Goal: Check status

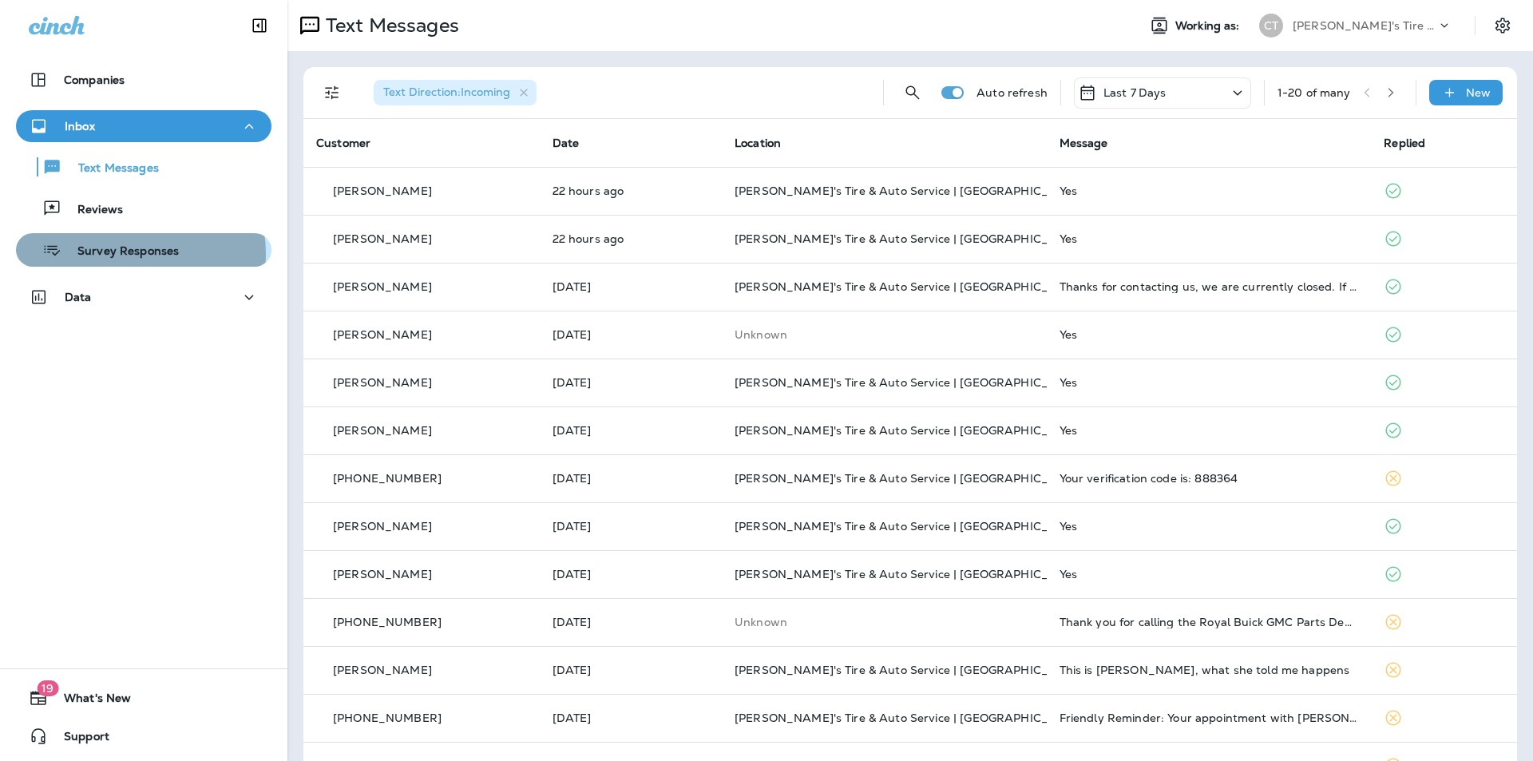
click at [123, 254] on p "Survey Responses" at bounding box center [119, 251] width 117 height 15
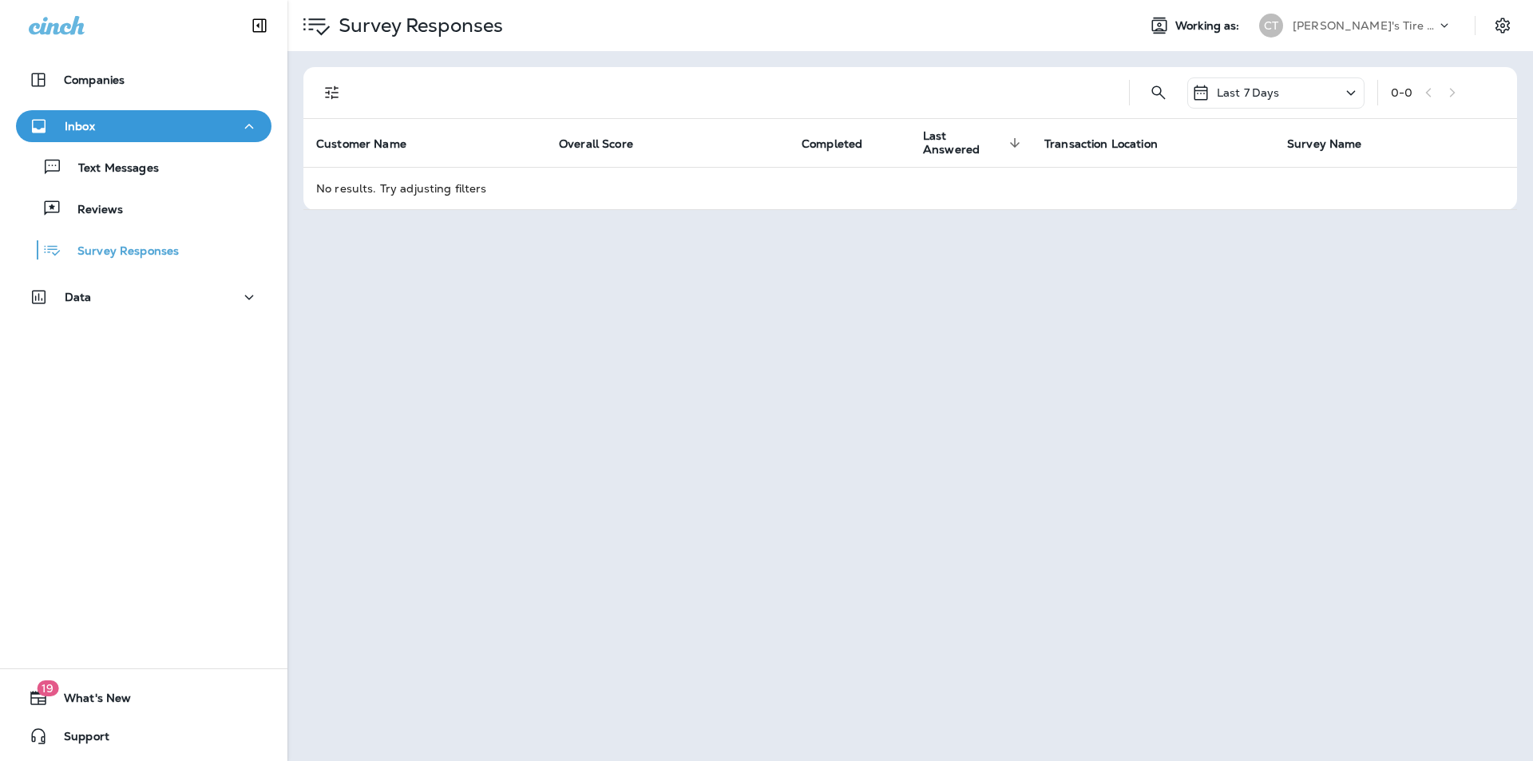
click at [1271, 102] on div "Last 7 Days" at bounding box center [1275, 92] width 177 height 31
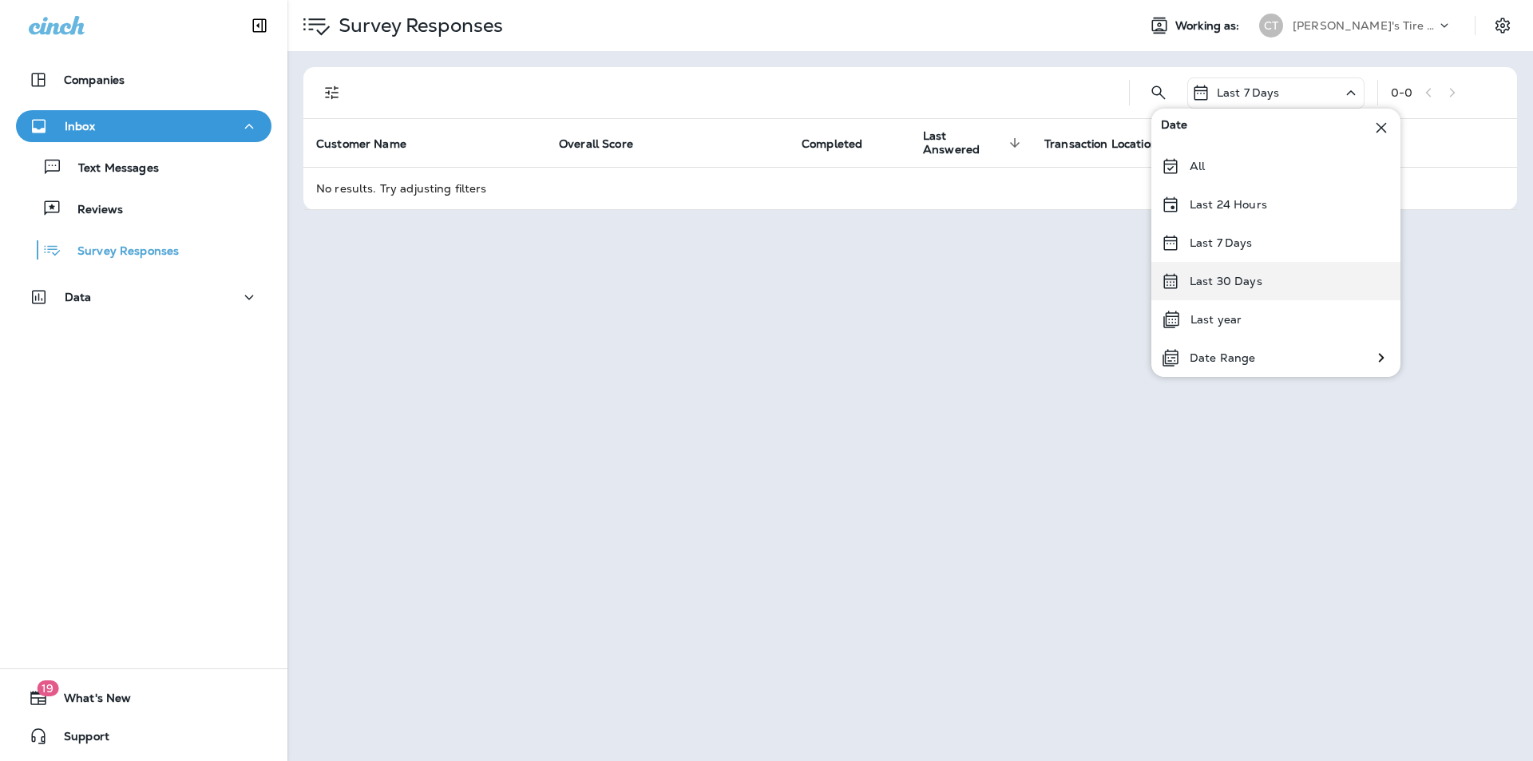
click at [1244, 277] on p "Last 30 Days" at bounding box center [1226, 281] width 73 height 13
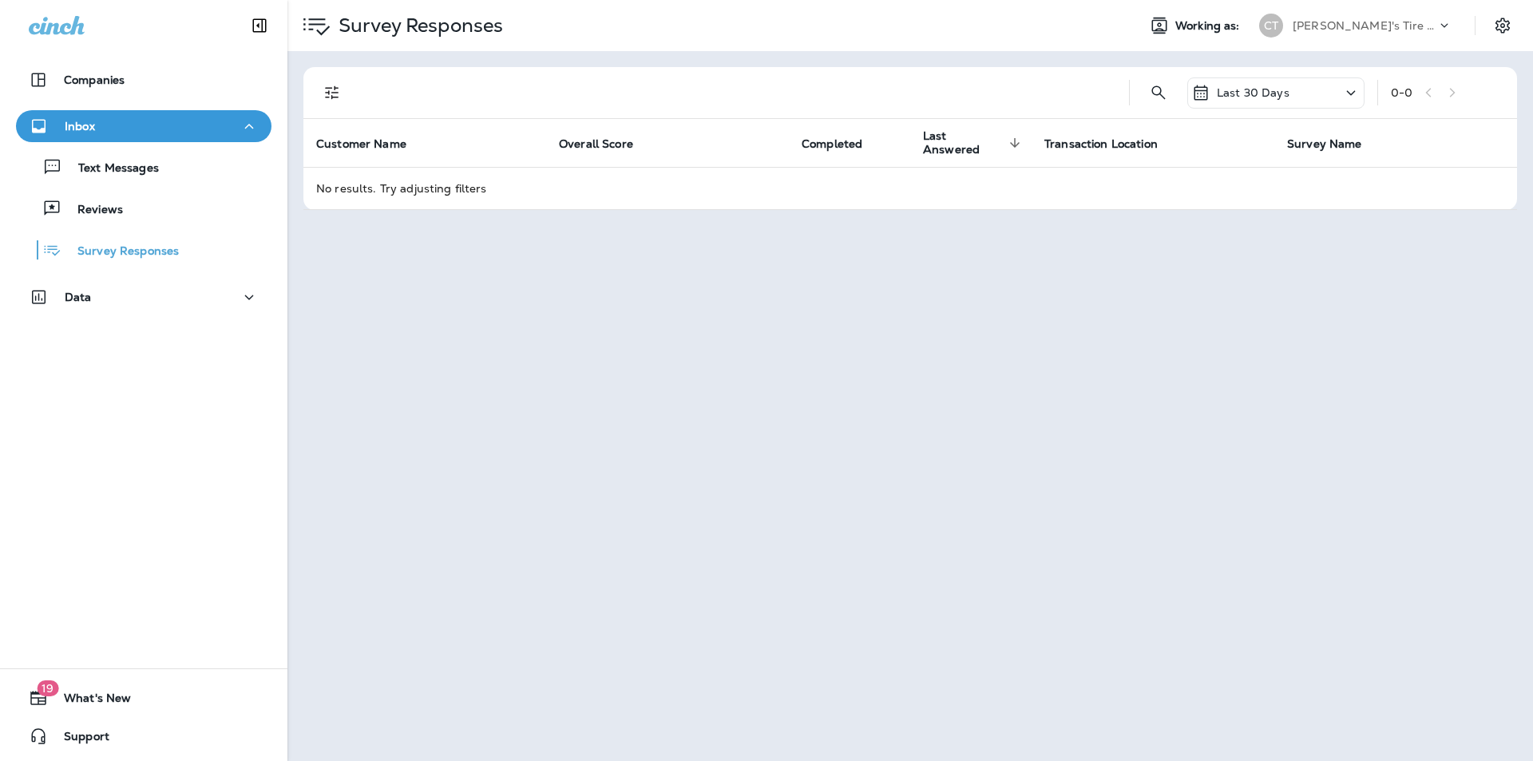
drag, startPoint x: 1321, startPoint y: 84, endPoint x: 1315, endPoint y: 96, distance: 13.2
click at [1320, 85] on div "Last 30 Days" at bounding box center [1275, 92] width 177 height 31
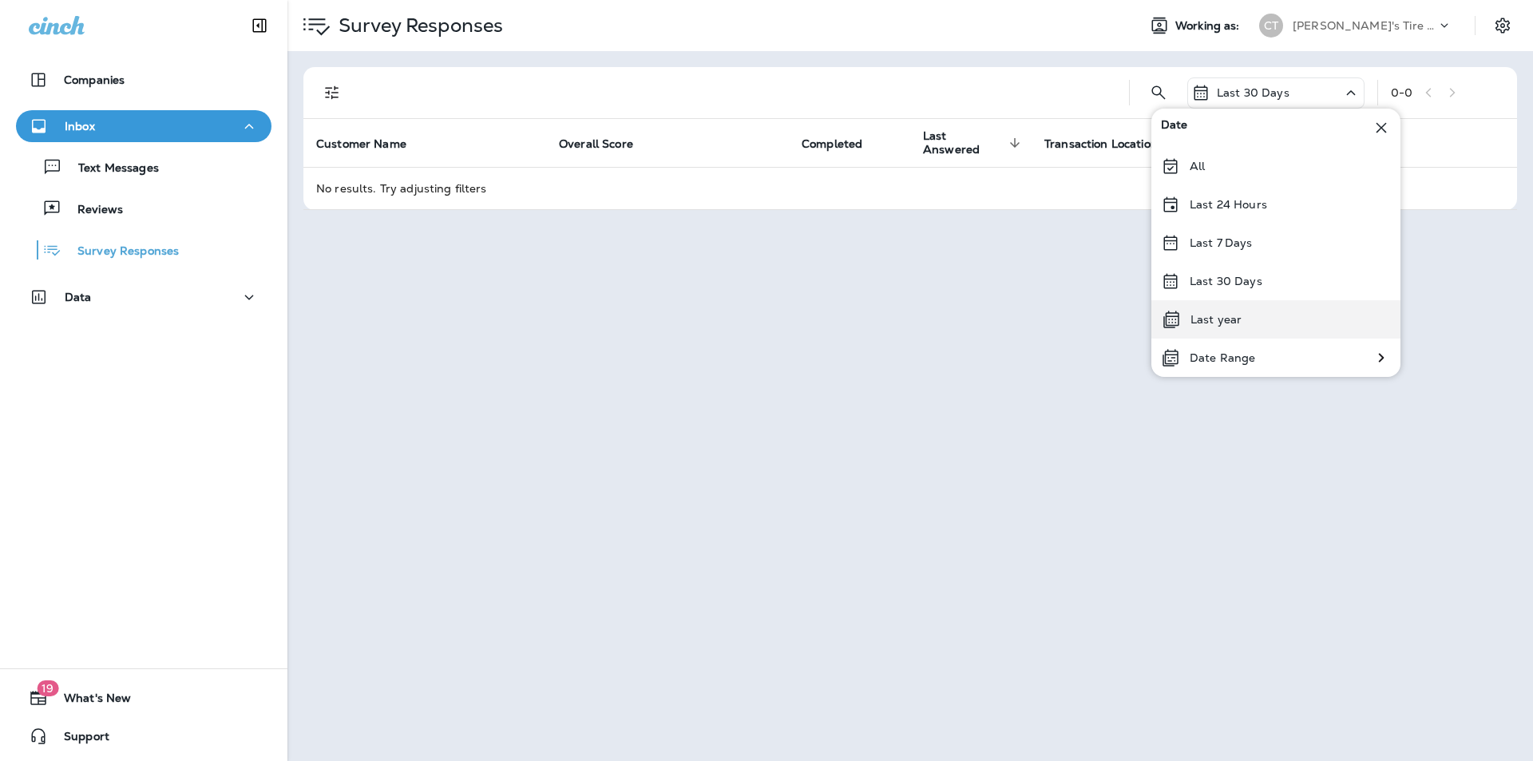
click at [1273, 309] on div "Last year" at bounding box center [1275, 319] width 249 height 38
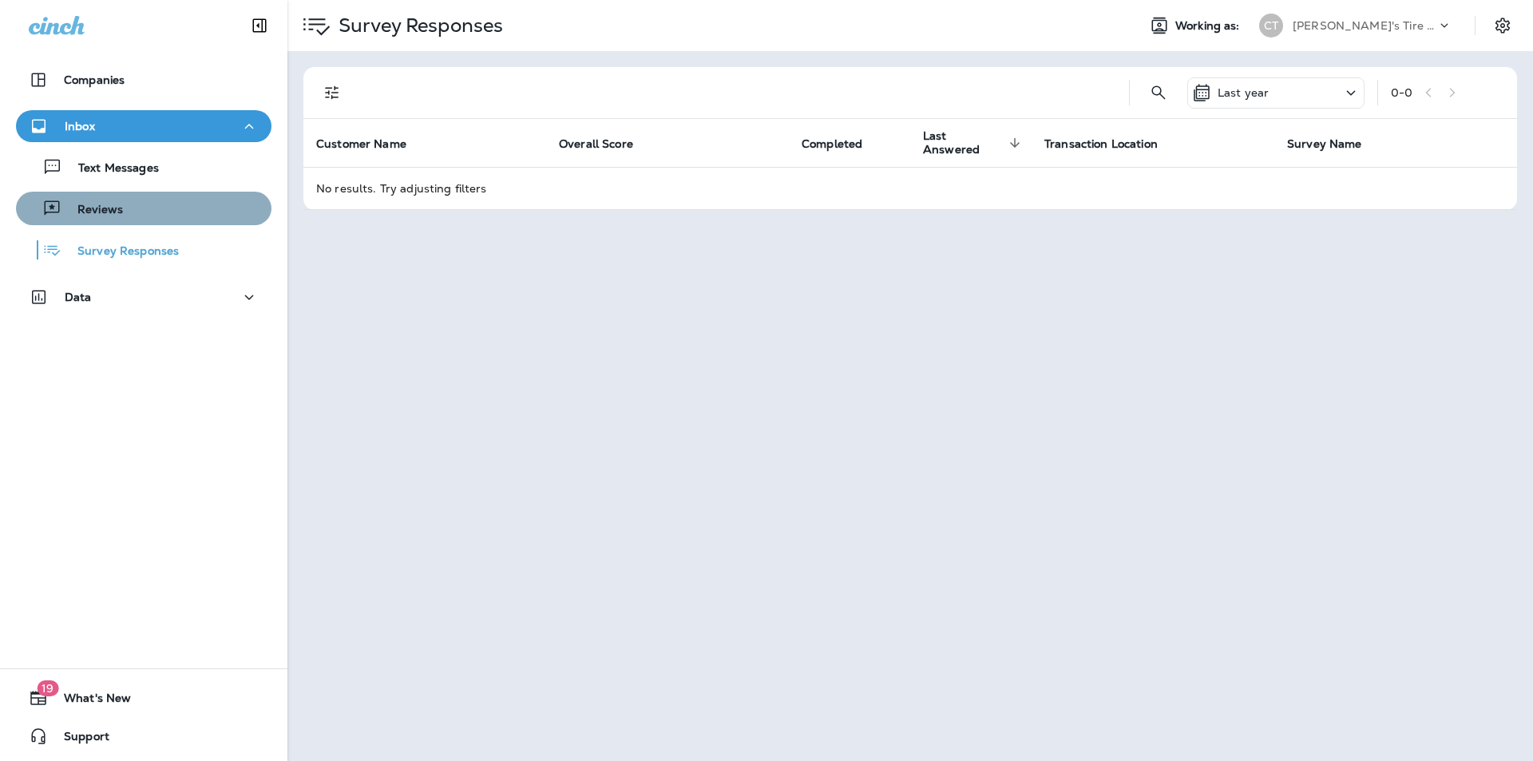
click at [148, 203] on div "Reviews" at bounding box center [143, 208] width 243 height 24
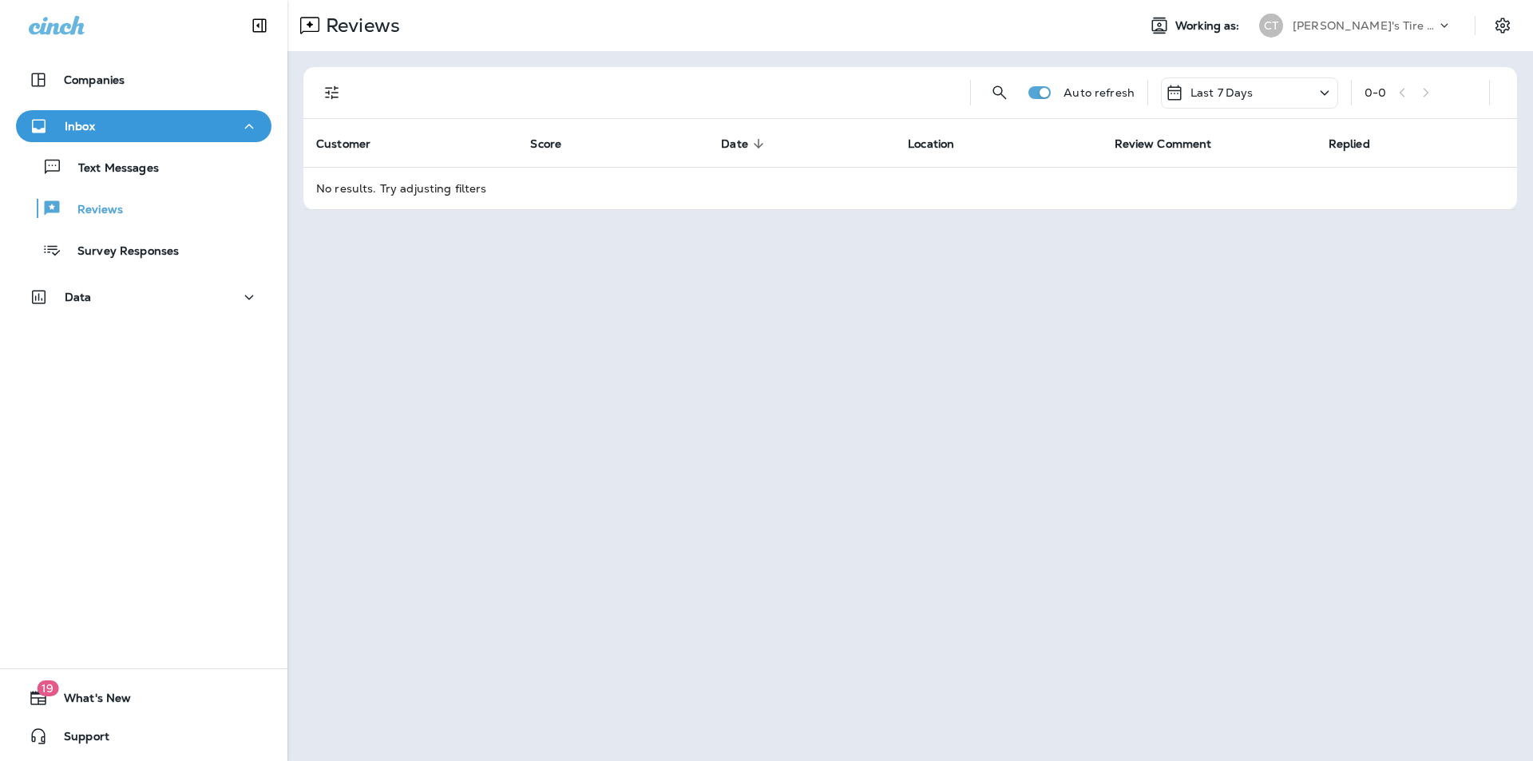
click at [1290, 93] on div "Last 7 Days" at bounding box center [1249, 92] width 177 height 31
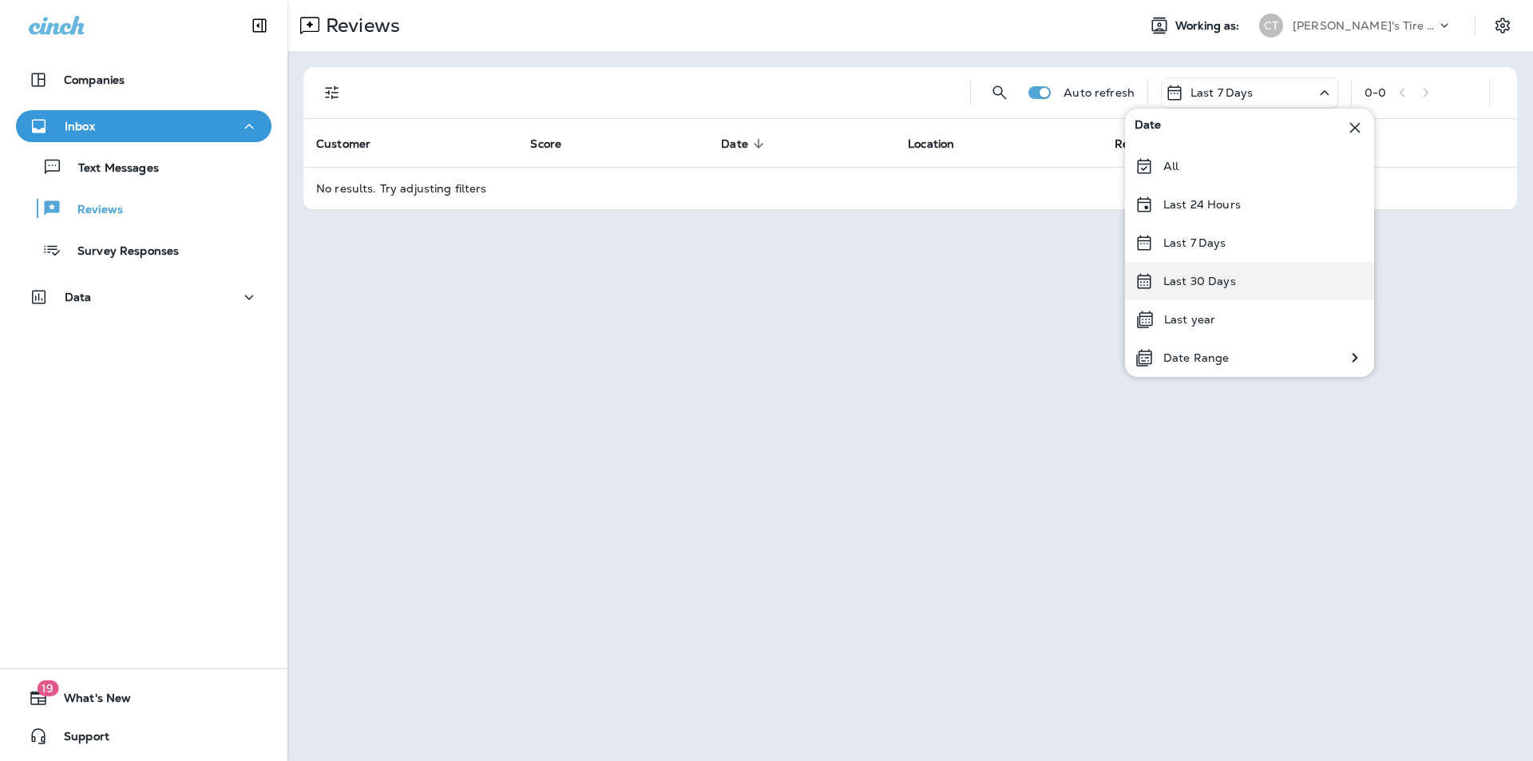
click at [1245, 286] on div "Last 30 Days" at bounding box center [1249, 281] width 249 height 38
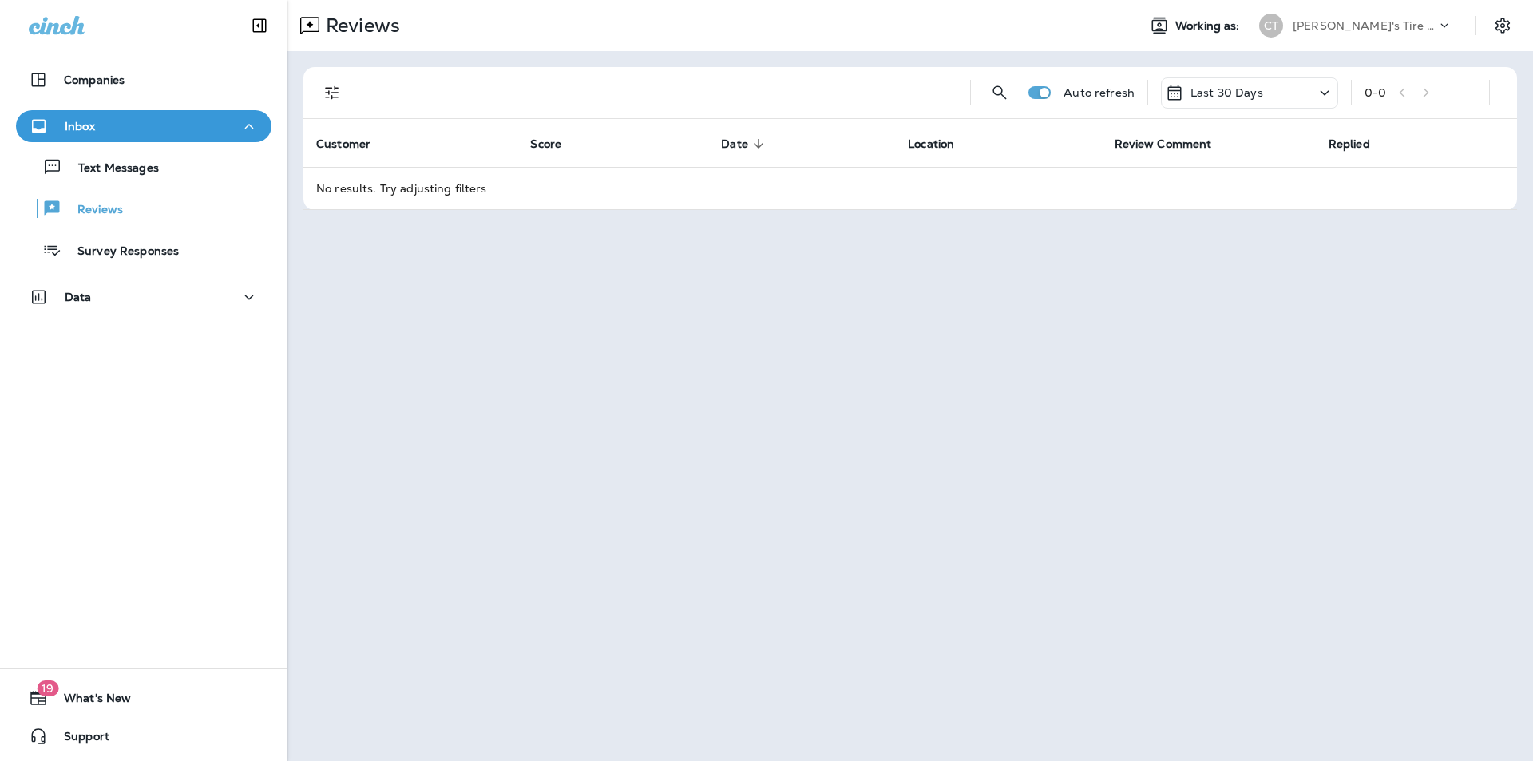
click at [1262, 101] on div "Last 30 Days" at bounding box center [1249, 92] width 177 height 31
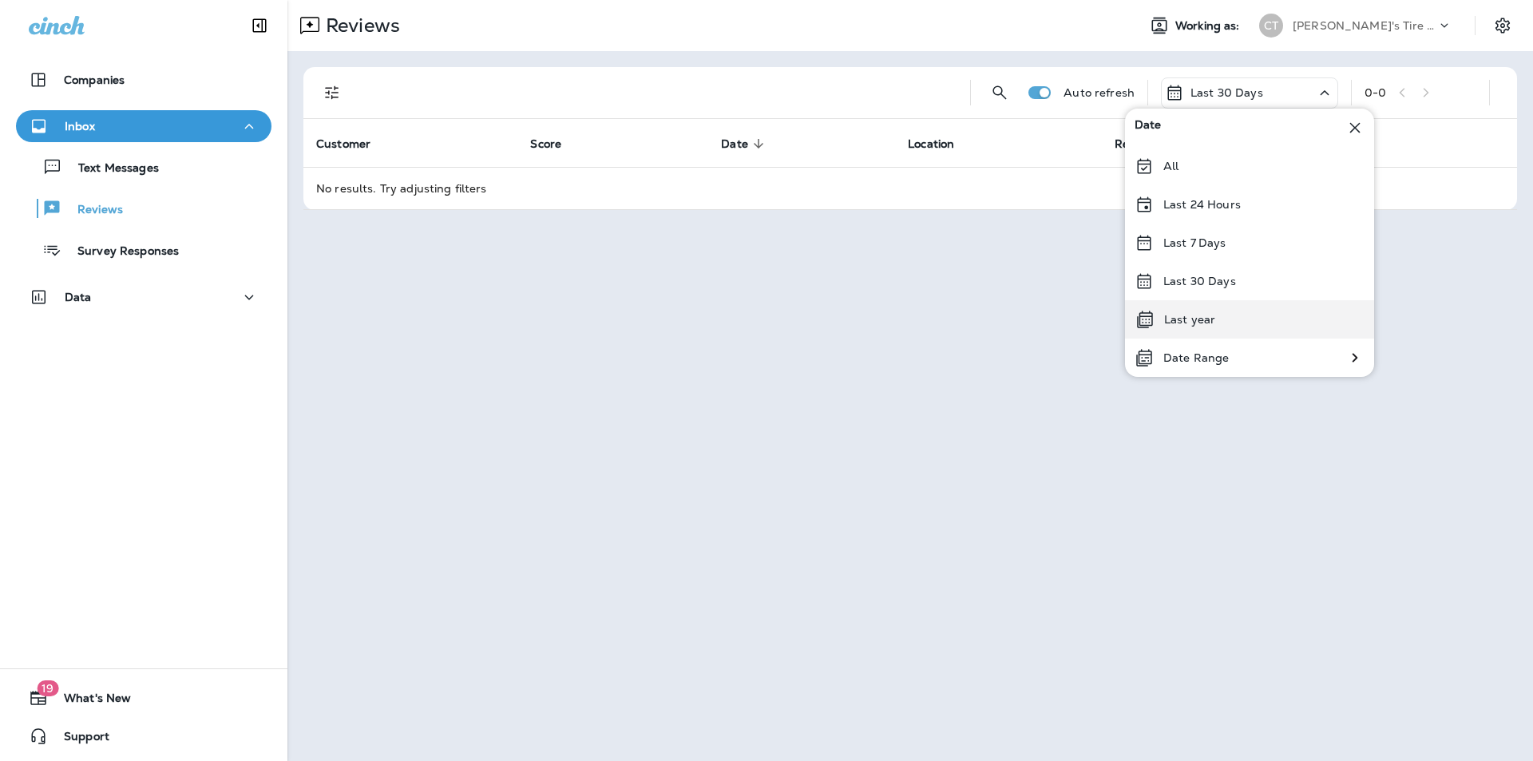
click at [1218, 315] on div "Last year" at bounding box center [1249, 319] width 249 height 38
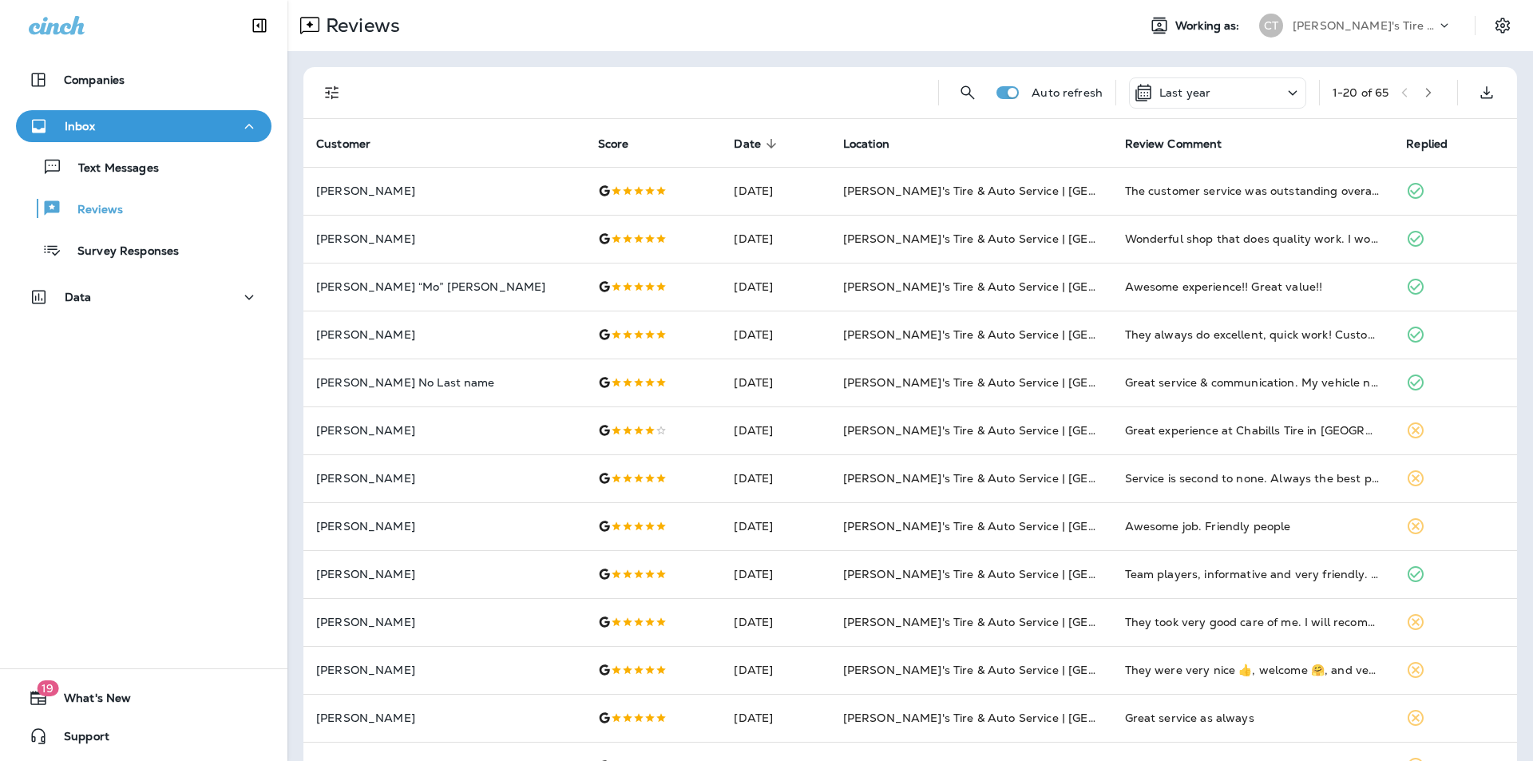
click at [1231, 99] on div "Last year" at bounding box center [1217, 92] width 177 height 31
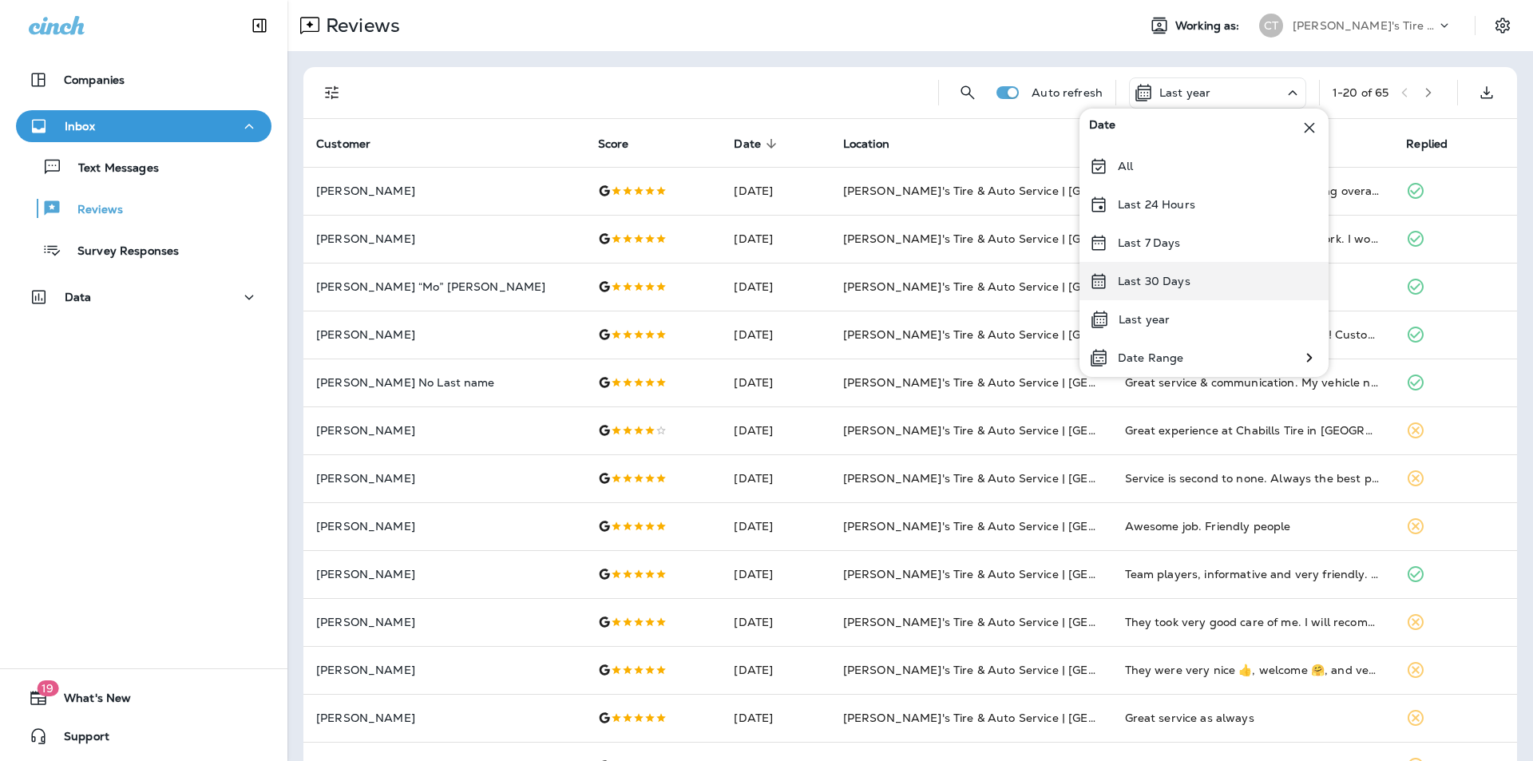
click at [1196, 279] on div "Last 30 Days" at bounding box center [1203, 281] width 249 height 38
